Goal: Navigation & Orientation: Find specific page/section

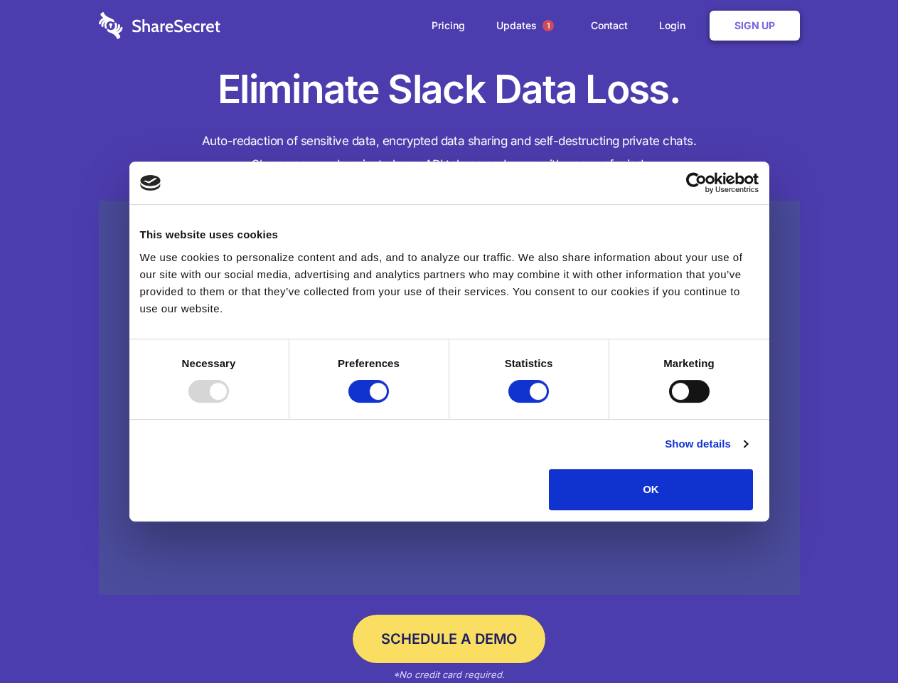
click at [229, 402] on div at bounding box center [208, 391] width 41 height 23
click at [389, 402] on input "Preferences" at bounding box center [368, 391] width 41 height 23
checkbox input "false"
click at [530, 402] on input "Statistics" at bounding box center [528, 391] width 41 height 23
checkbox input "false"
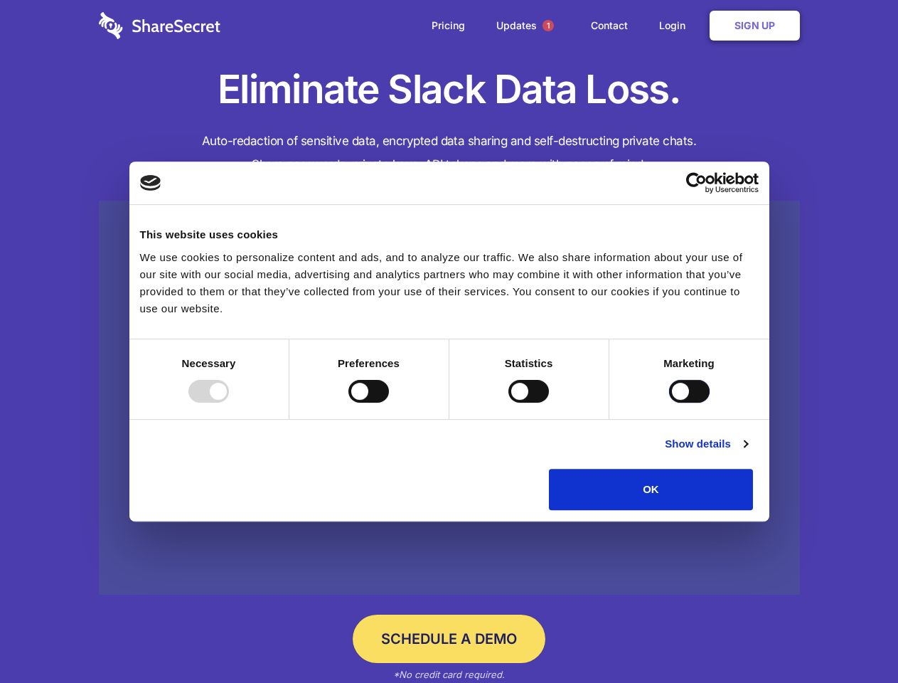
click at [669, 402] on input "Marketing" at bounding box center [689, 391] width 41 height 23
checkbox input "true"
click at [747, 452] on link "Show details" at bounding box center [706, 443] width 82 height 17
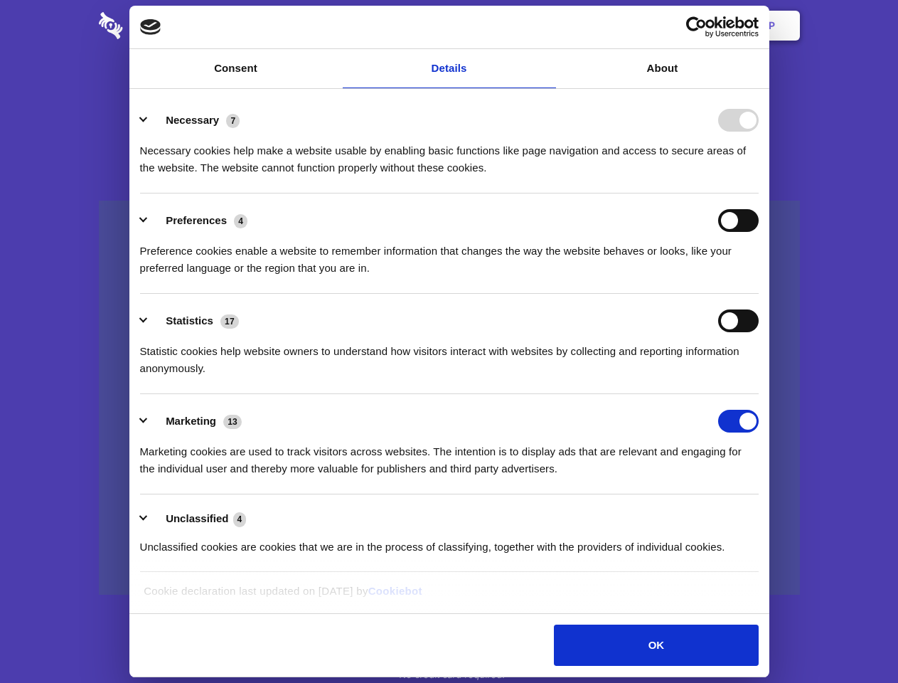
click at [759, 193] on li "Necessary 7 Necessary cookies help make a website usable by enabling basic func…" at bounding box center [449, 143] width 619 height 100
click at [547, 26] on span "1" at bounding box center [547, 25] width 11 height 11
